Goal: Navigation & Orientation: Go to known website

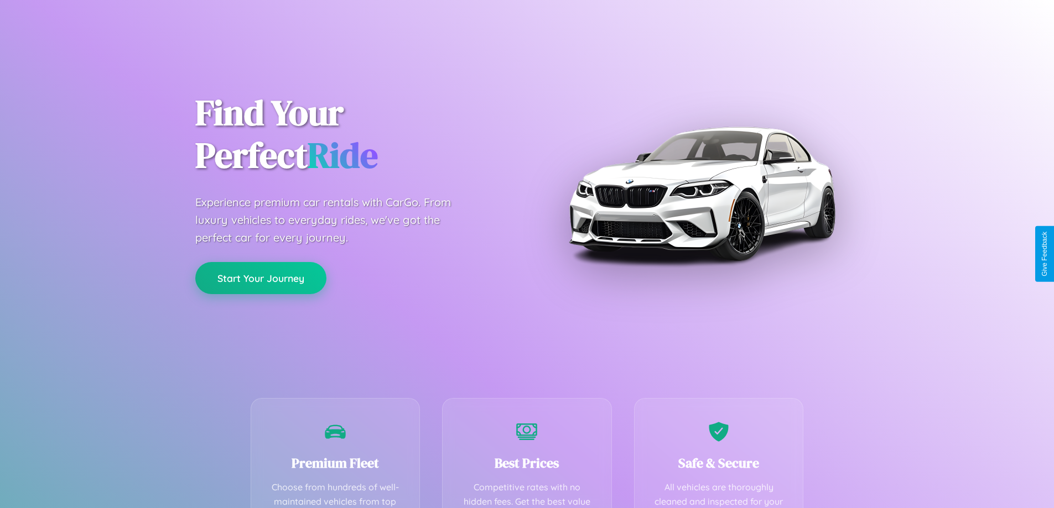
click at [260, 279] on button "Start Your Journey" at bounding box center [260, 278] width 131 height 32
click at [260, 278] on button "Start Your Journey" at bounding box center [260, 278] width 131 height 32
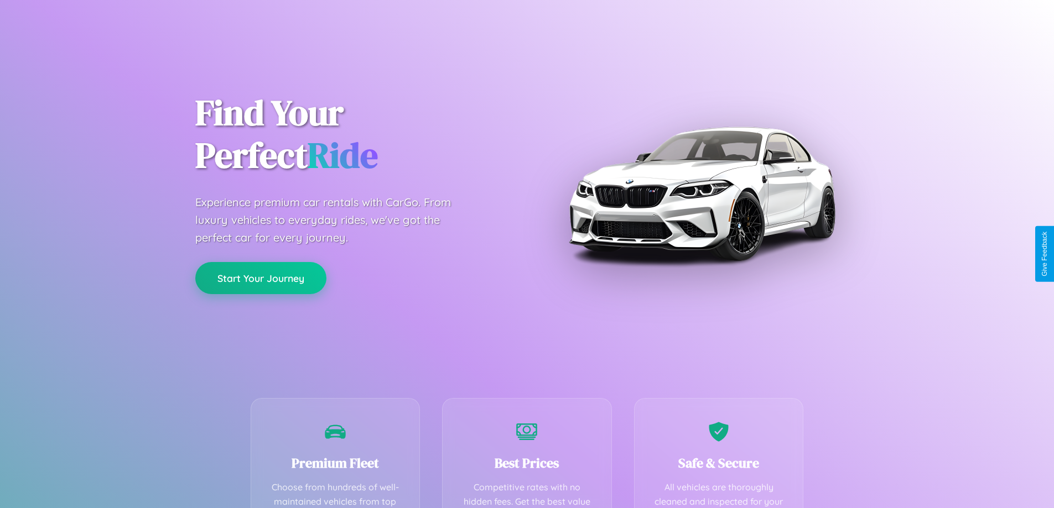
click at [260, 278] on button "Start Your Journey" at bounding box center [260, 278] width 131 height 32
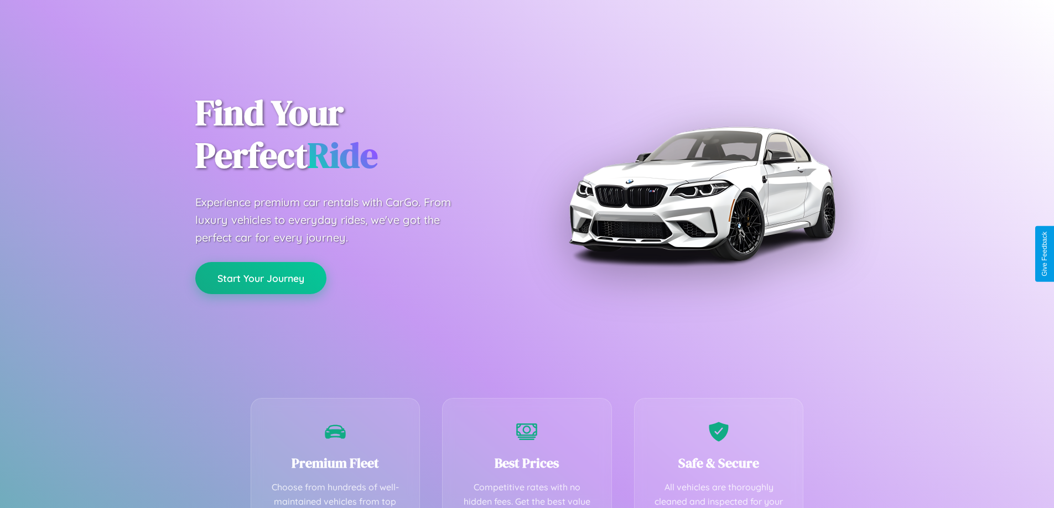
click at [260, 278] on button "Start Your Journey" at bounding box center [260, 278] width 131 height 32
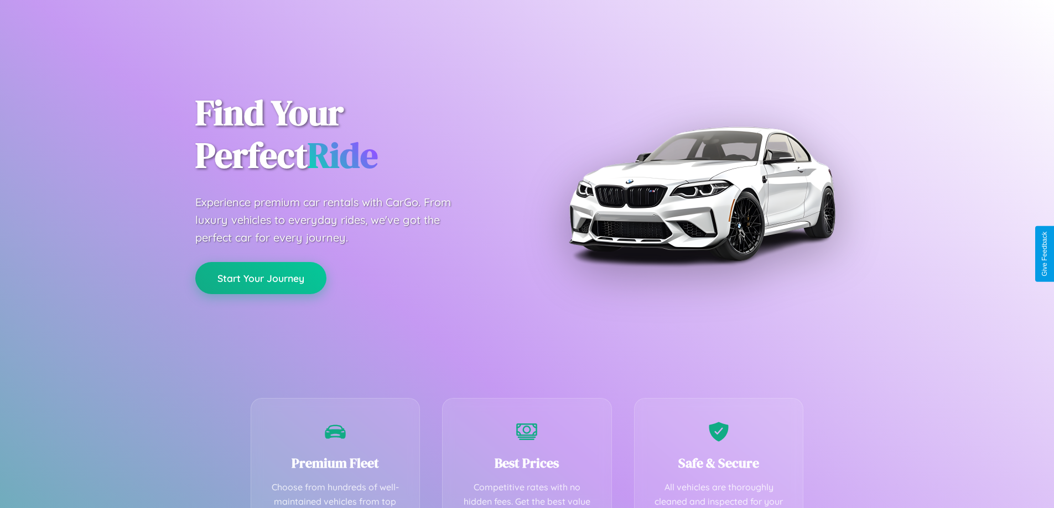
click at [260, 278] on button "Start Your Journey" at bounding box center [260, 278] width 131 height 32
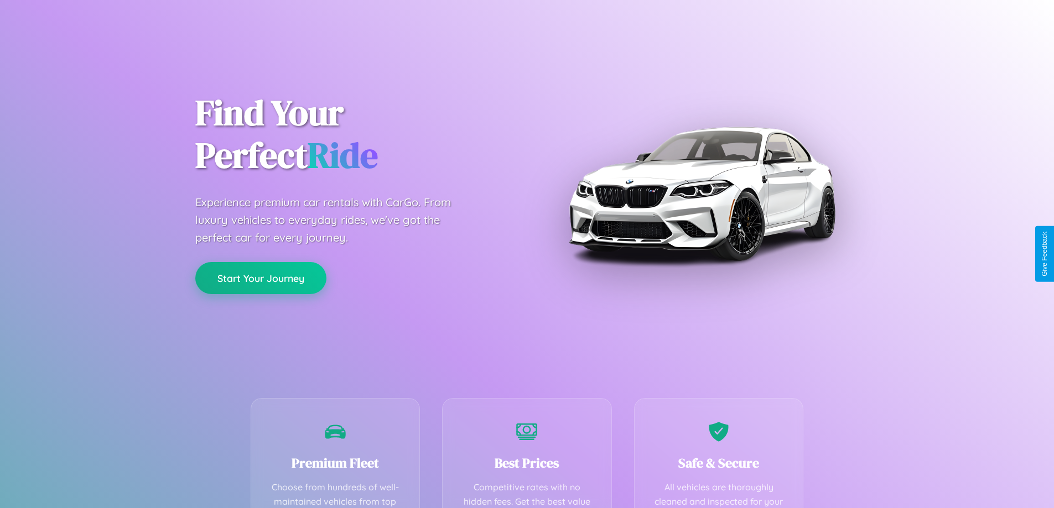
click at [260, 278] on button "Start Your Journey" at bounding box center [260, 278] width 131 height 32
